Goal: Navigation & Orientation: Find specific page/section

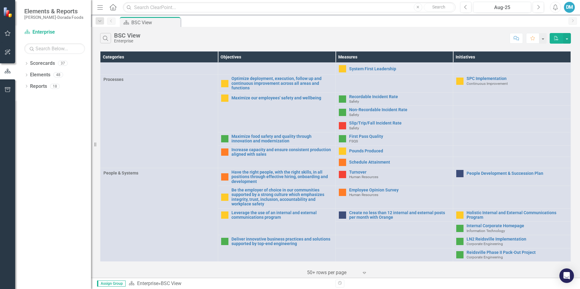
scroll to position [191, 0]
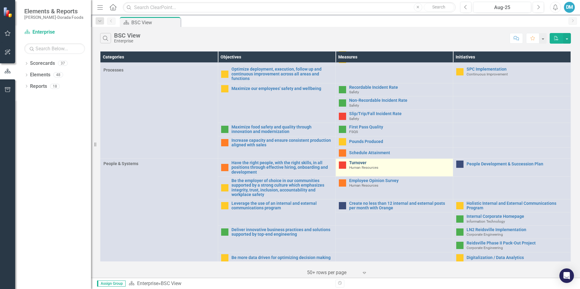
click at [349, 163] on link "Turnover" at bounding box center [399, 163] width 101 height 5
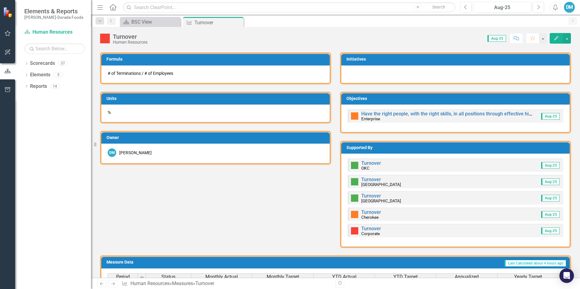
scroll to position [274, 0]
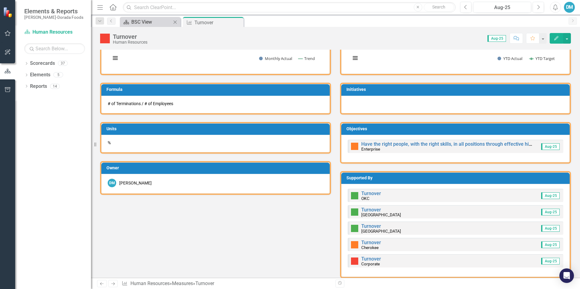
click at [169, 19] on div "BSC View" at bounding box center [151, 22] width 40 height 8
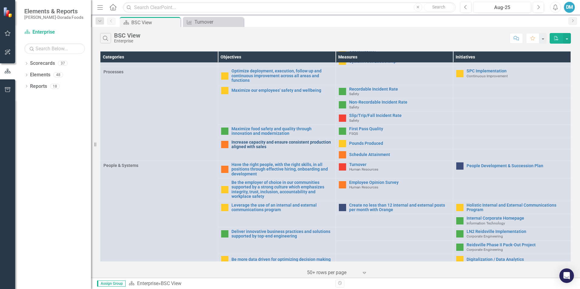
scroll to position [191, 0]
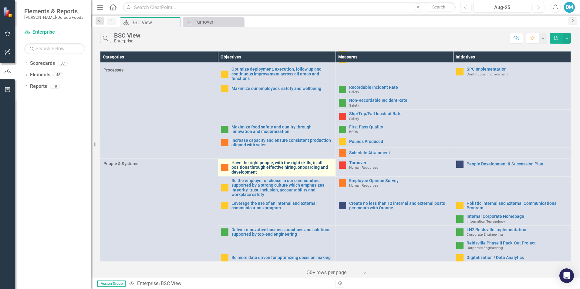
click at [278, 162] on link "Have the right people, with the right skills, in all positions through effectiv…" at bounding box center [281, 168] width 101 height 14
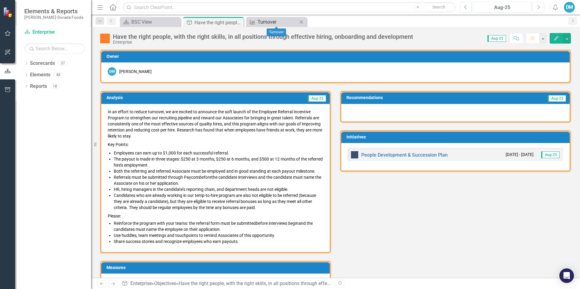
click at [267, 22] on div "Turnover" at bounding box center [277, 22] width 40 height 8
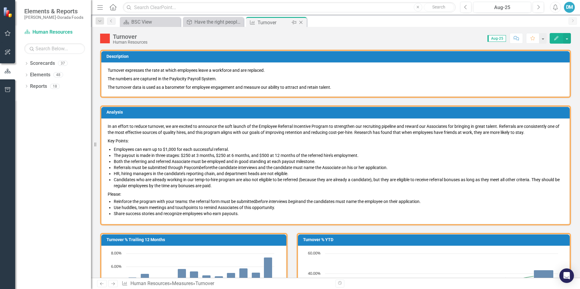
click at [267, 22] on div "Turnover" at bounding box center [273, 23] width 32 height 8
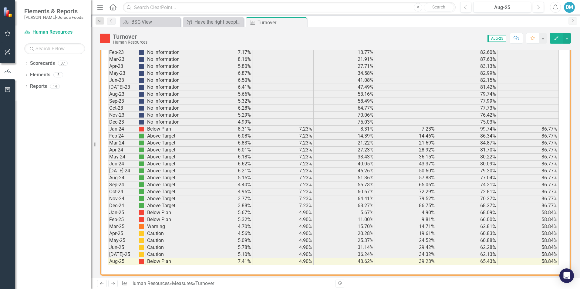
scroll to position [547, 0]
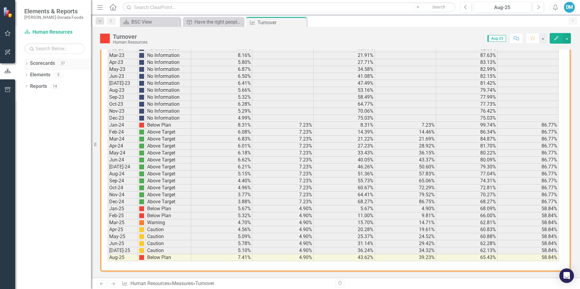
click at [47, 65] on link "Scorecards" at bounding box center [42, 63] width 25 height 7
click at [27, 62] on icon "Dropdown" at bounding box center [26, 63] width 4 height 3
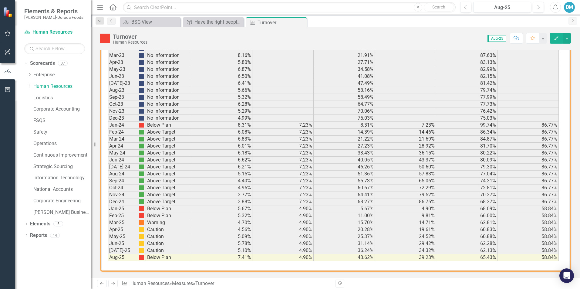
click at [7, 13] on img at bounding box center [8, 12] width 11 height 11
click at [47, 75] on link "Enterprise" at bounding box center [62, 75] width 58 height 7
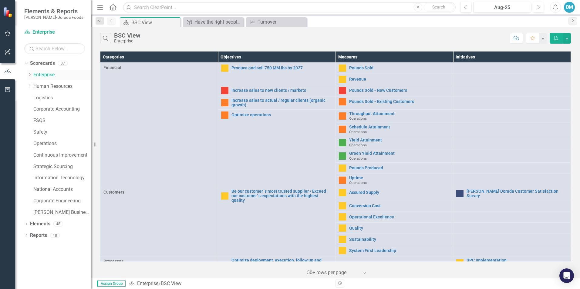
click at [30, 75] on icon at bounding box center [30, 74] width 2 height 3
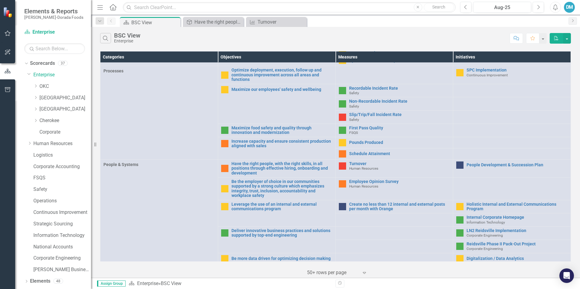
scroll to position [191, 0]
